Goal: Task Accomplishment & Management: Use online tool/utility

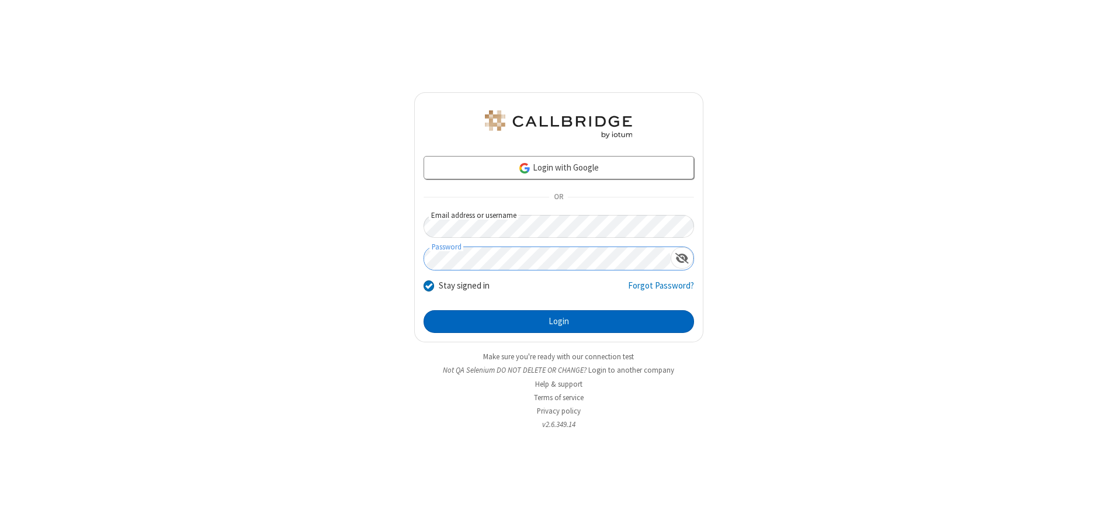
click at [558, 321] on button "Login" at bounding box center [559, 321] width 270 height 23
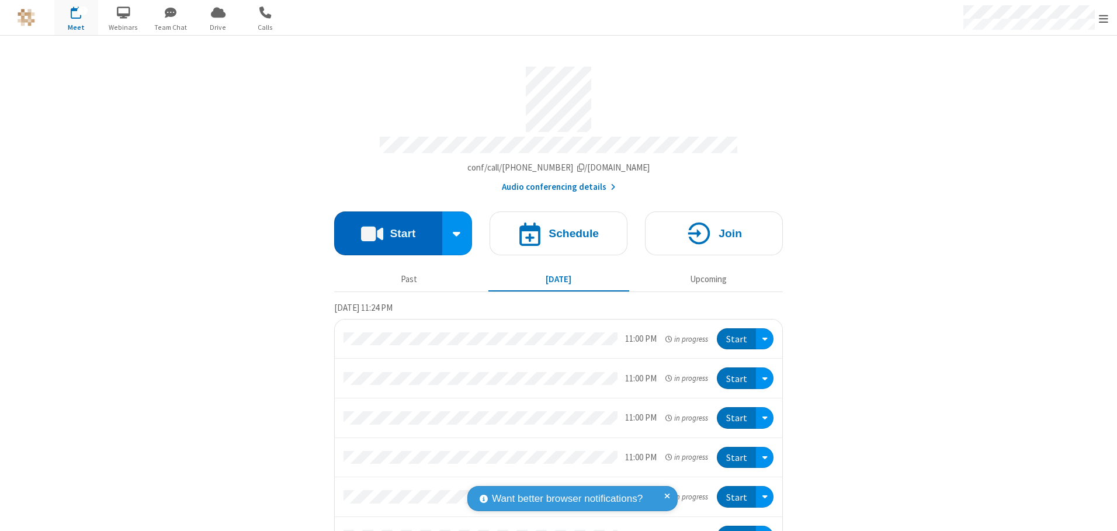
click at [383, 229] on button "Start" at bounding box center [388, 233] width 108 height 44
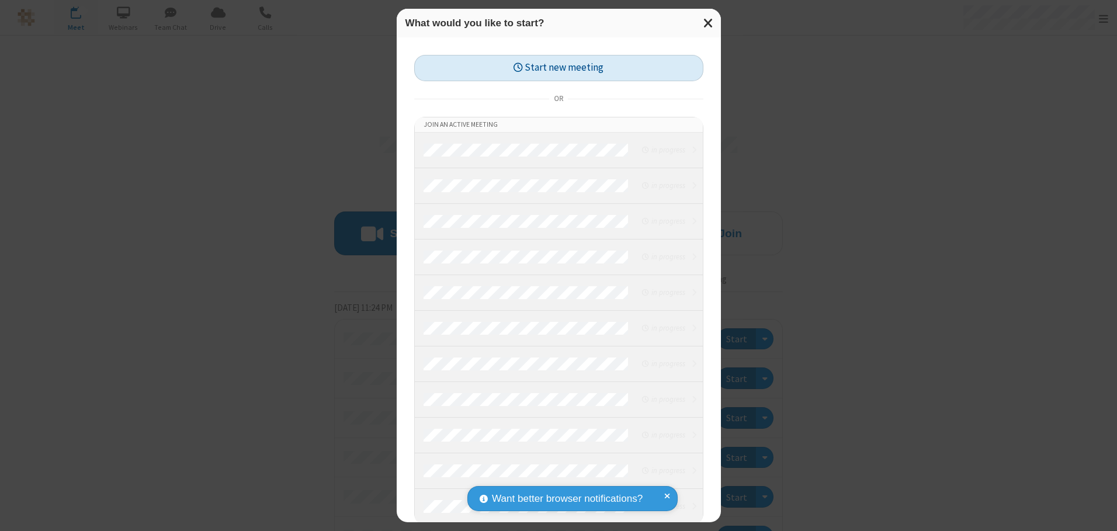
click at [556, 68] on button "Start new meeting" at bounding box center [558, 68] width 289 height 26
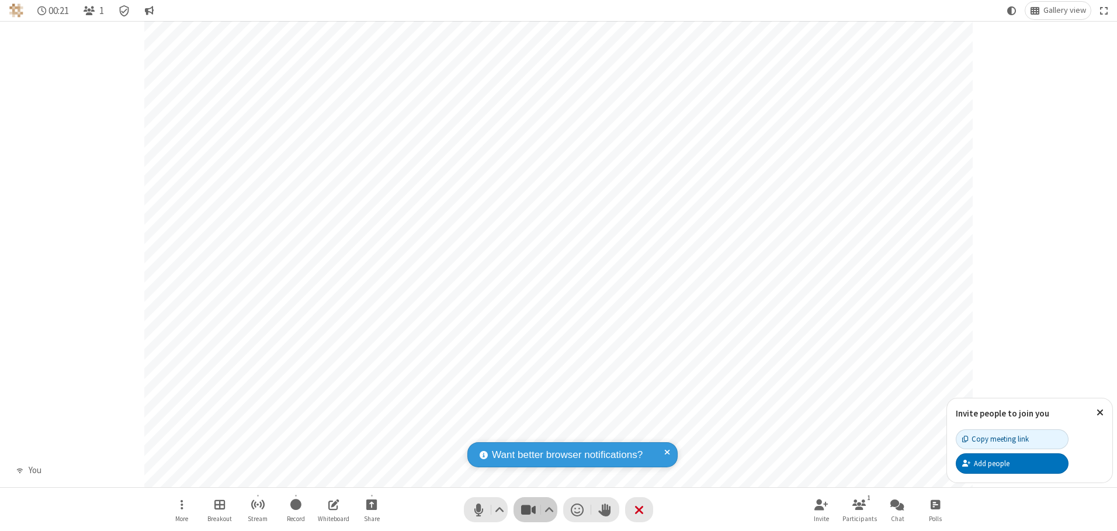
click at [528, 509] on span "Stop video (Alt+V)" at bounding box center [528, 509] width 18 height 17
click at [528, 509] on span "Start video (Alt+V)" at bounding box center [528, 509] width 18 height 17
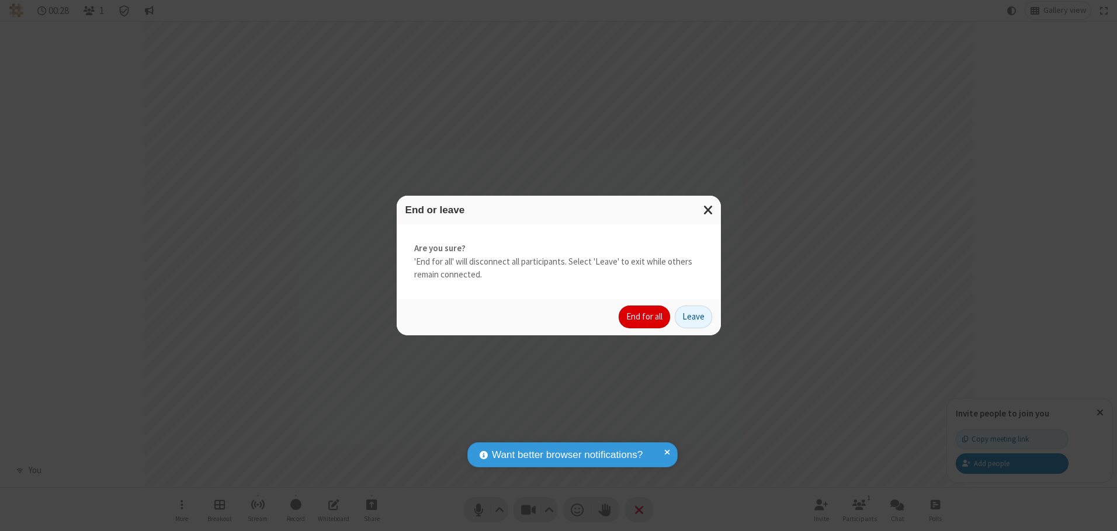
click at [645, 317] on button "End for all" at bounding box center [644, 317] width 51 height 23
